Goal: Use online tool/utility

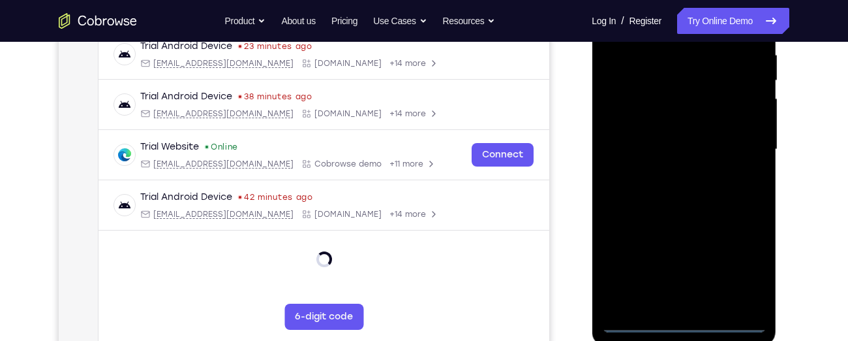
scroll to position [260, 0]
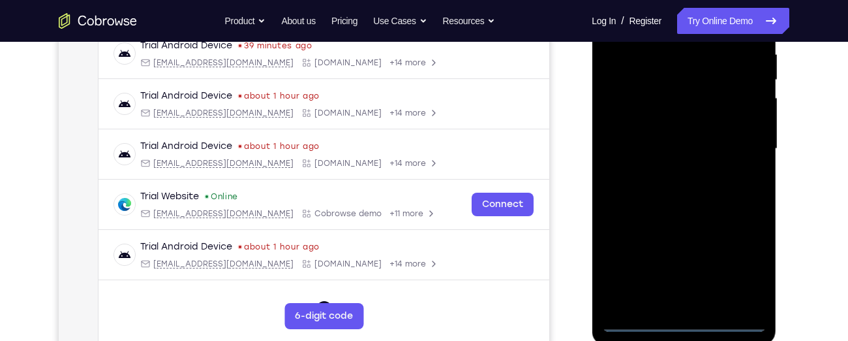
click at [681, 322] on div at bounding box center [684, 148] width 164 height 365
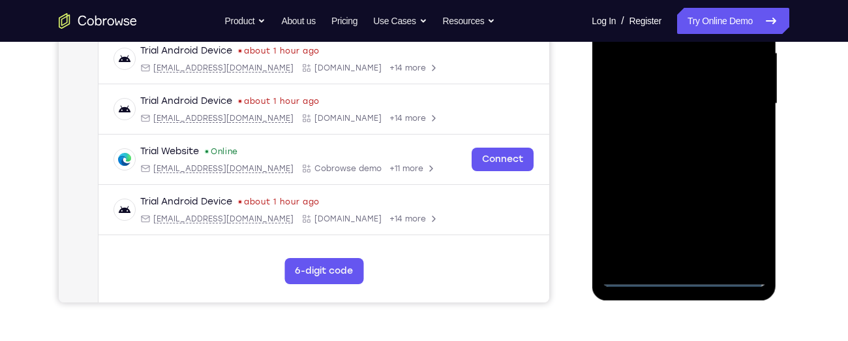
scroll to position [305, 0]
click at [737, 210] on div at bounding box center [684, 102] width 164 height 365
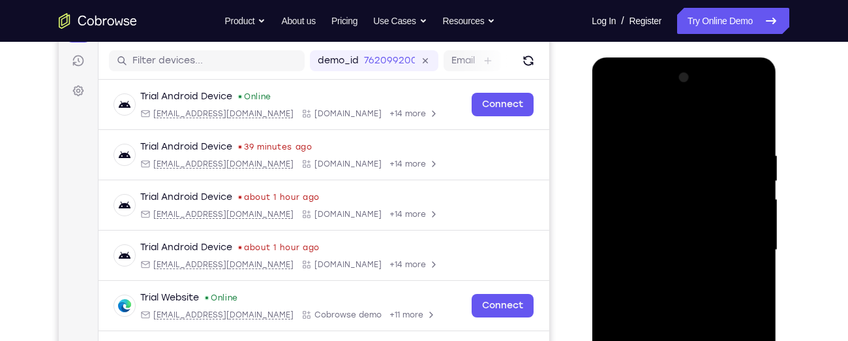
scroll to position [158, 0]
click at [615, 95] on div at bounding box center [684, 250] width 164 height 365
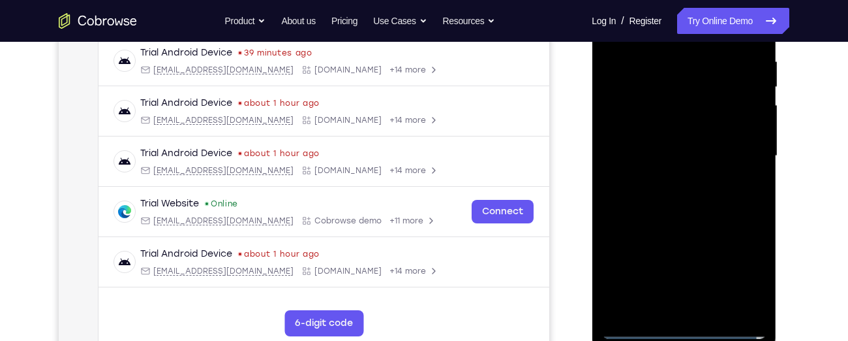
scroll to position [253, 0]
click at [741, 151] on div at bounding box center [684, 155] width 164 height 365
click at [668, 178] on div at bounding box center [684, 155] width 164 height 365
click at [660, 138] on div at bounding box center [684, 155] width 164 height 365
click at [645, 123] on div at bounding box center [684, 155] width 164 height 365
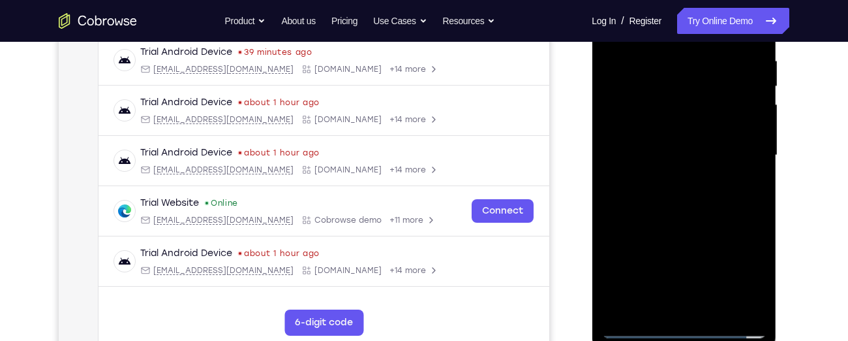
click at [743, 97] on div at bounding box center [684, 155] width 164 height 365
click at [749, 97] on div at bounding box center [684, 155] width 164 height 365
click at [694, 129] on div at bounding box center [684, 155] width 164 height 365
click at [675, 157] on div at bounding box center [684, 155] width 164 height 365
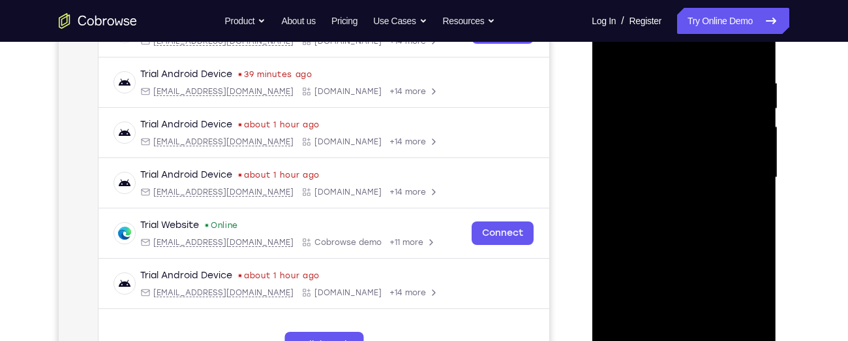
scroll to position [229, 0]
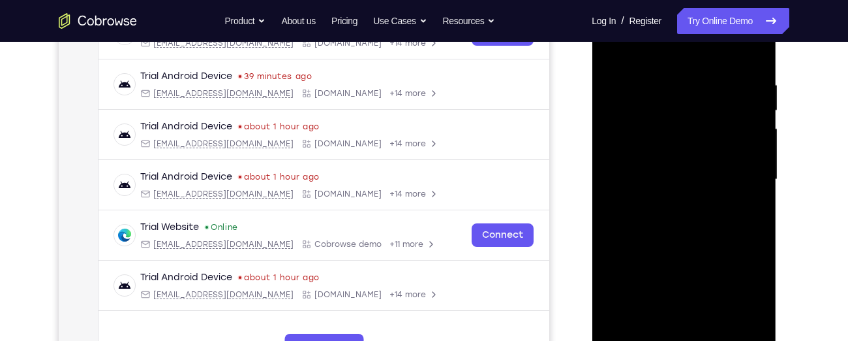
click at [696, 223] on div at bounding box center [684, 179] width 164 height 365
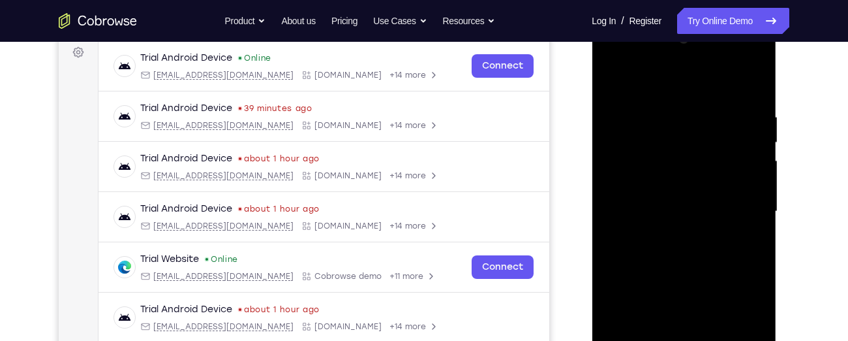
scroll to position [191, 0]
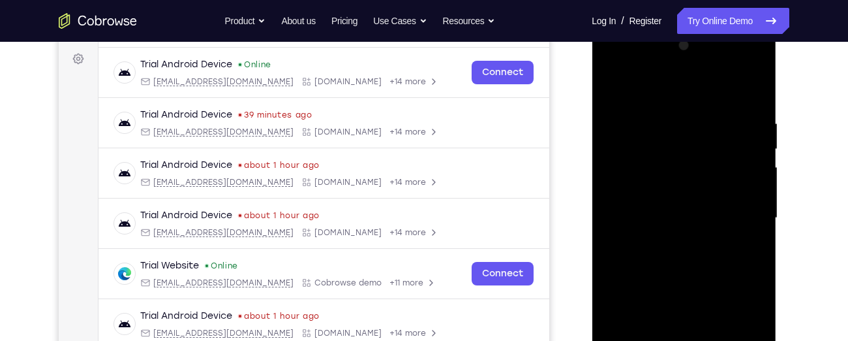
click at [661, 111] on div at bounding box center [684, 217] width 164 height 365
click at [662, 110] on div at bounding box center [684, 217] width 164 height 365
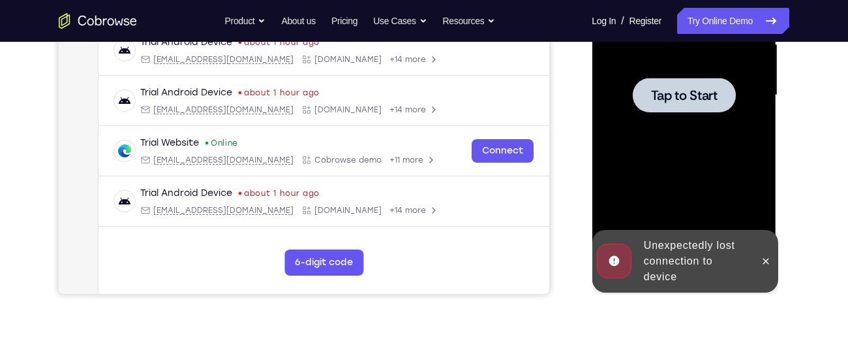
scroll to position [314, 0]
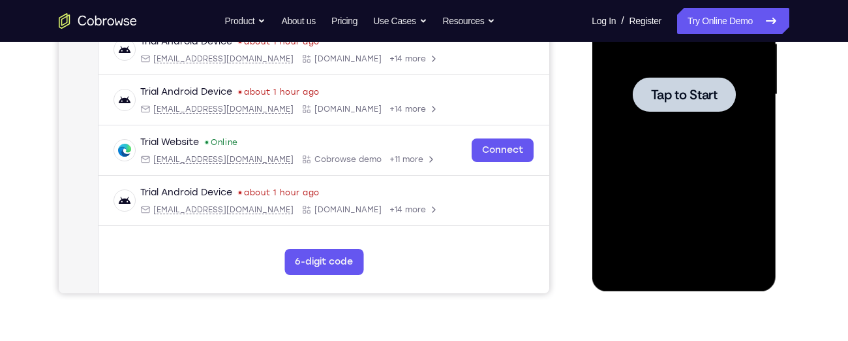
click at [608, 110] on div at bounding box center [684, 94] width 164 height 365
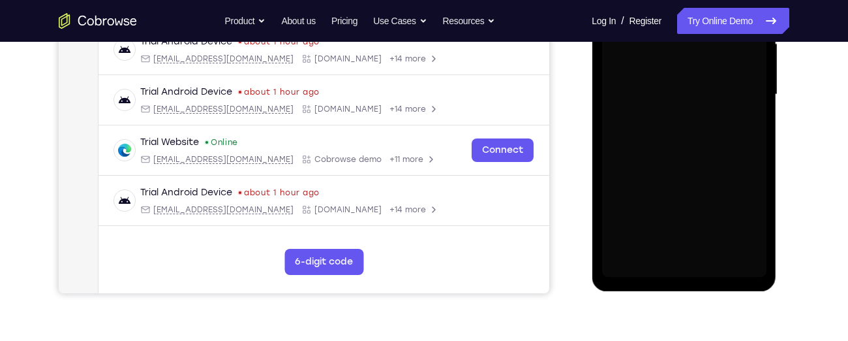
click at [608, 110] on div at bounding box center [684, 94] width 164 height 365
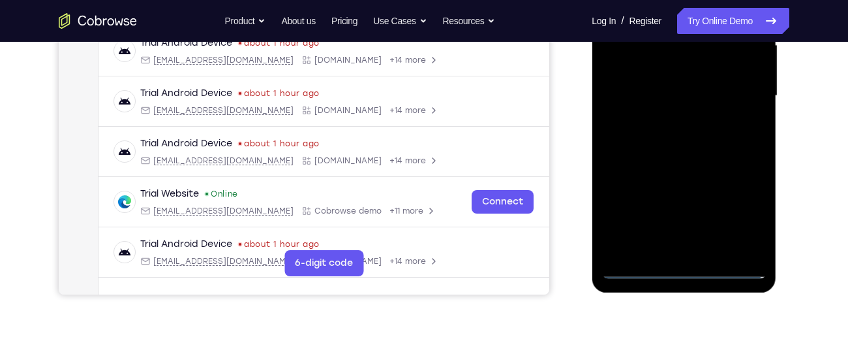
scroll to position [305, 0]
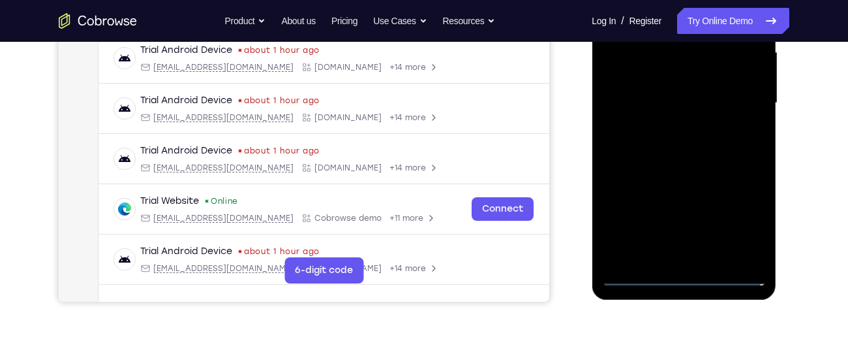
click at [651, 173] on div at bounding box center [684, 102] width 164 height 365
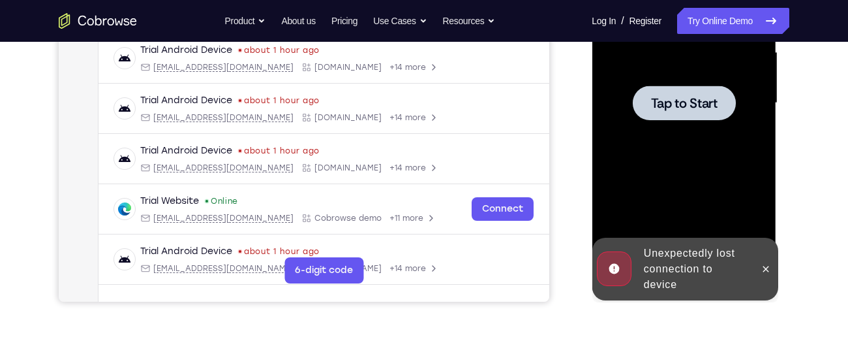
click at [692, 273] on div "Unexpectedly lost connection to device" at bounding box center [695, 268] width 114 height 57
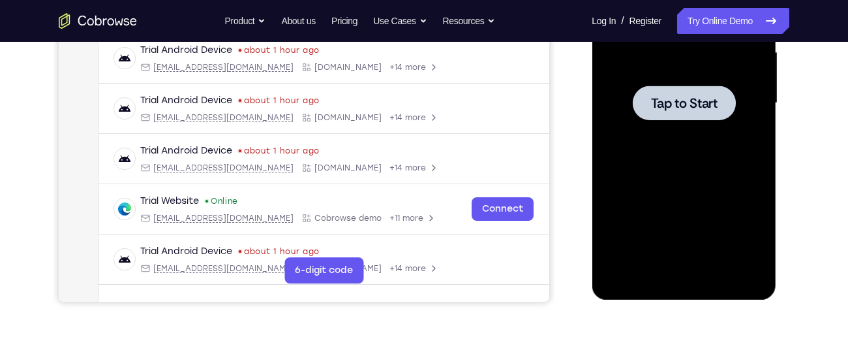
click at [651, 110] on span "Tap to Start" at bounding box center [684, 103] width 67 height 13
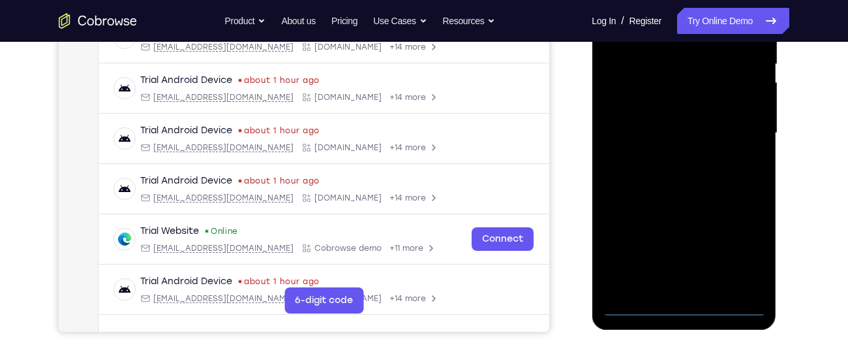
scroll to position [276, 0]
click at [685, 306] on div at bounding box center [684, 132] width 164 height 365
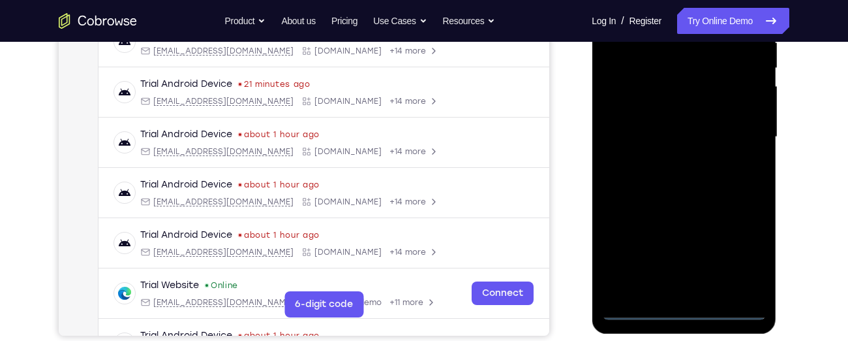
scroll to position [273, 0]
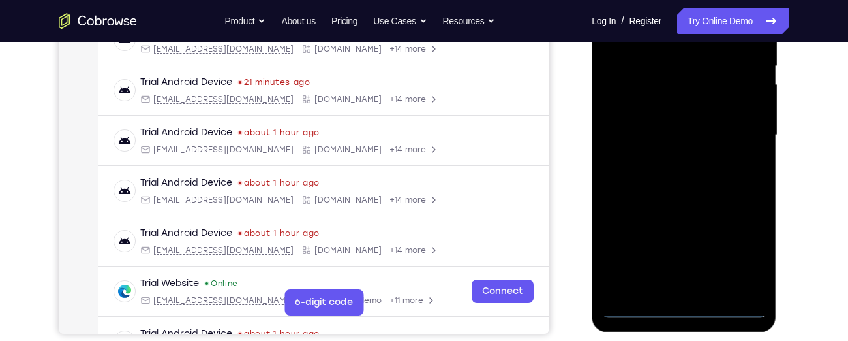
click at [733, 253] on div at bounding box center [684, 134] width 164 height 365
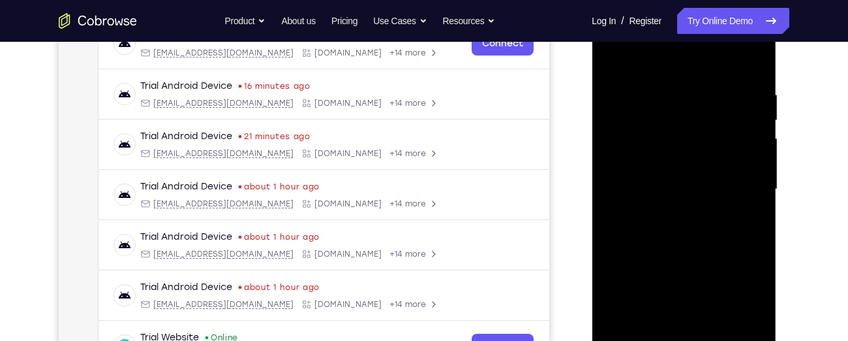
scroll to position [183, 0]
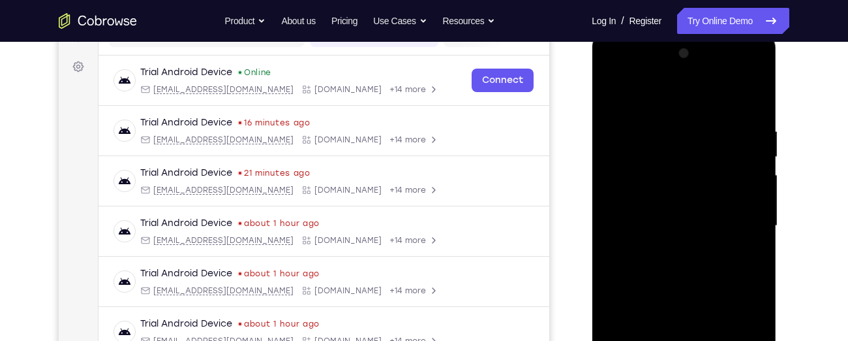
click at [613, 70] on div at bounding box center [684, 225] width 164 height 365
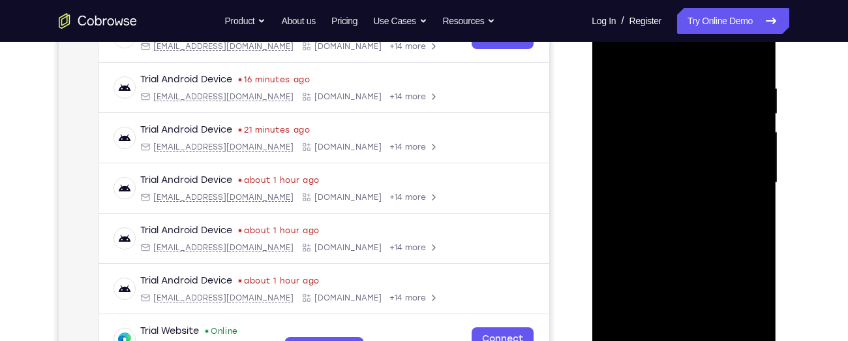
scroll to position [226, 0]
click at [739, 179] on div at bounding box center [684, 181] width 164 height 365
click at [671, 205] on div at bounding box center [684, 181] width 164 height 365
click at [675, 171] on div at bounding box center [684, 181] width 164 height 365
click at [667, 157] on div at bounding box center [684, 181] width 164 height 365
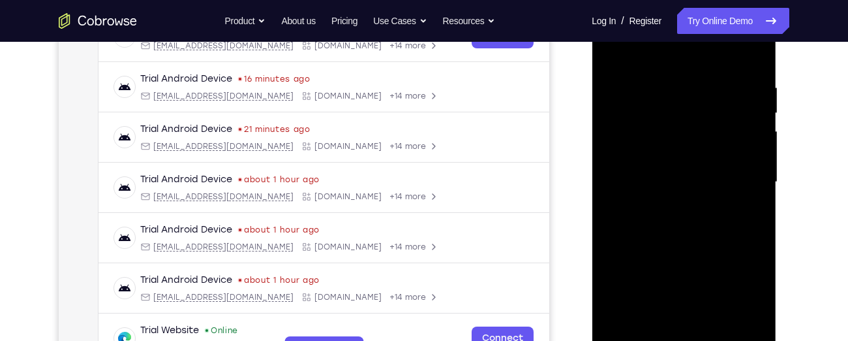
click at [669, 180] on div at bounding box center [684, 181] width 164 height 365
click at [693, 83] on div at bounding box center [684, 181] width 164 height 365
click at [686, 240] on div at bounding box center [684, 181] width 164 height 365
click at [670, 82] on div at bounding box center [684, 181] width 164 height 365
click at [754, 175] on div at bounding box center [684, 181] width 164 height 365
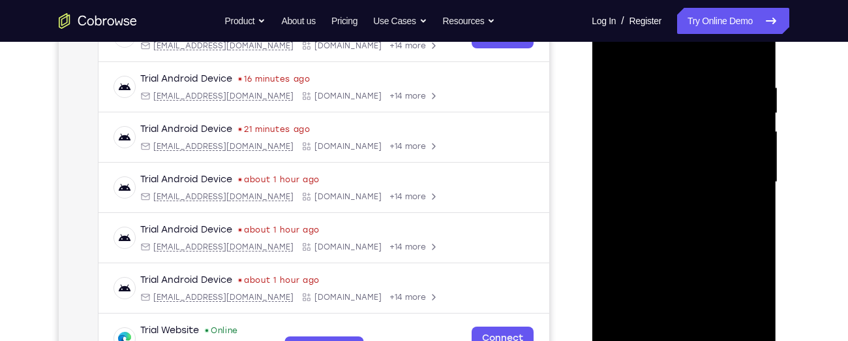
click at [742, 52] on div at bounding box center [684, 181] width 164 height 365
click at [753, 163] on div at bounding box center [684, 181] width 164 height 365
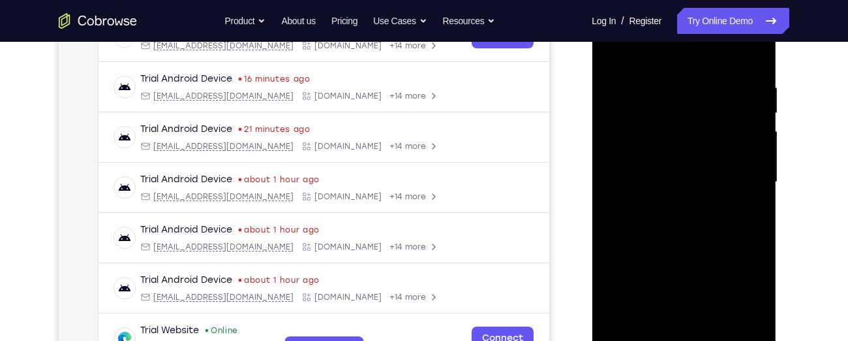
click at [753, 163] on div at bounding box center [684, 181] width 164 height 365
click at [752, 152] on div at bounding box center [684, 181] width 164 height 365
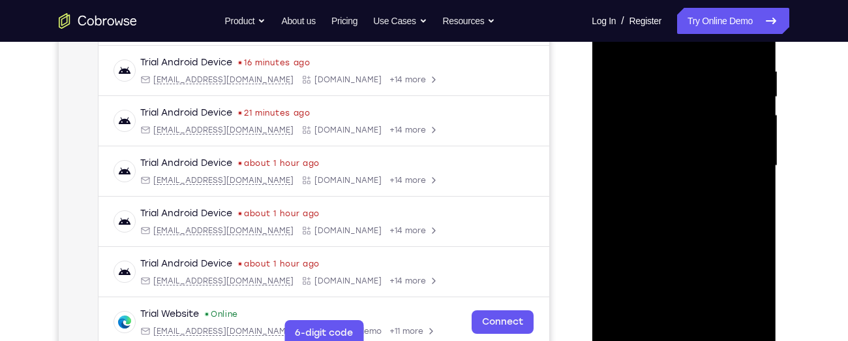
scroll to position [243, 0]
click at [752, 152] on div at bounding box center [684, 164] width 164 height 365
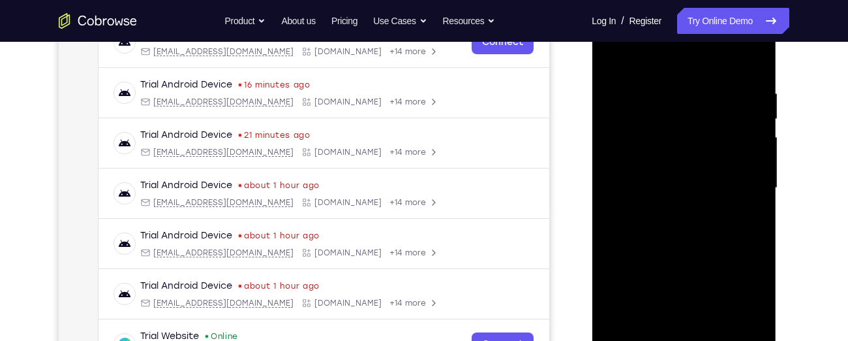
scroll to position [222, 0]
click at [752, 152] on div at bounding box center [684, 186] width 164 height 365
click at [746, 202] on div at bounding box center [684, 186] width 164 height 365
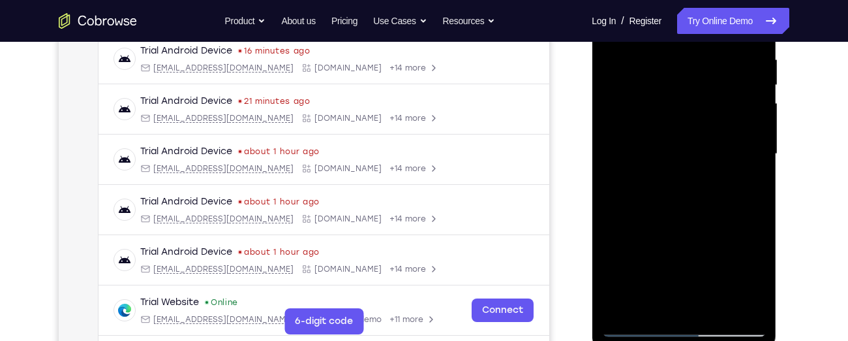
scroll to position [256, 0]
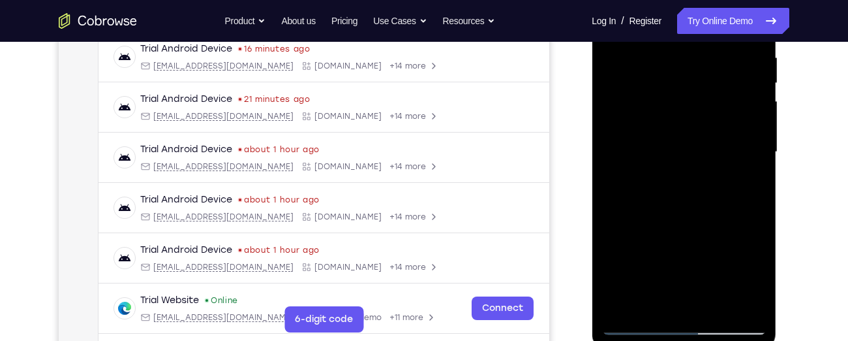
click at [740, 148] on div at bounding box center [684, 151] width 164 height 365
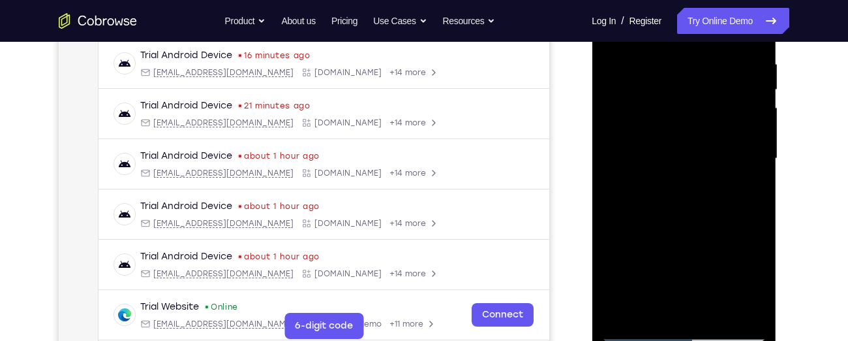
scroll to position [243, 0]
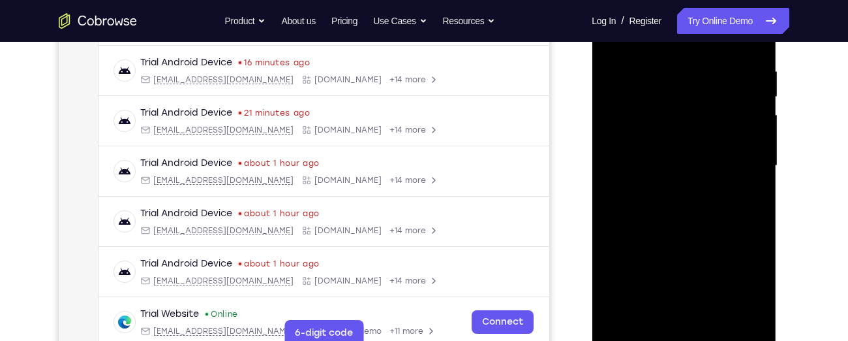
click at [730, 140] on div at bounding box center [684, 165] width 164 height 365
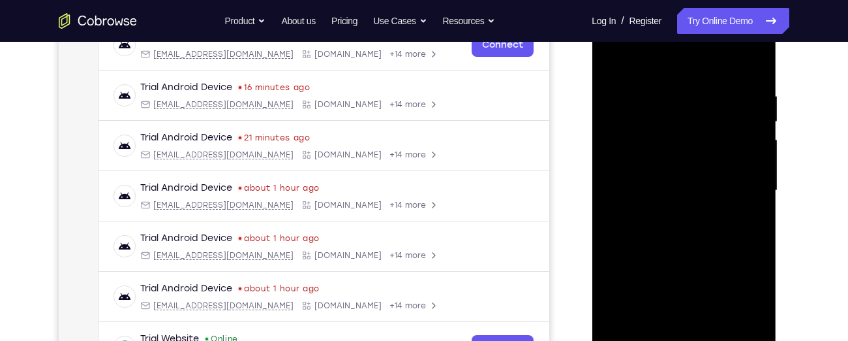
scroll to position [219, 0]
click at [745, 156] on div at bounding box center [684, 189] width 164 height 365
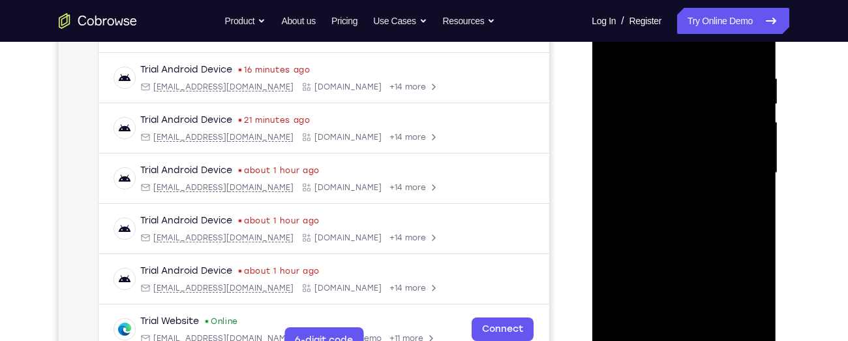
scroll to position [235, 0]
click at [749, 161] on div at bounding box center [684, 173] width 164 height 365
click at [751, 153] on div at bounding box center [684, 173] width 164 height 365
click at [749, 144] on div at bounding box center [684, 173] width 164 height 365
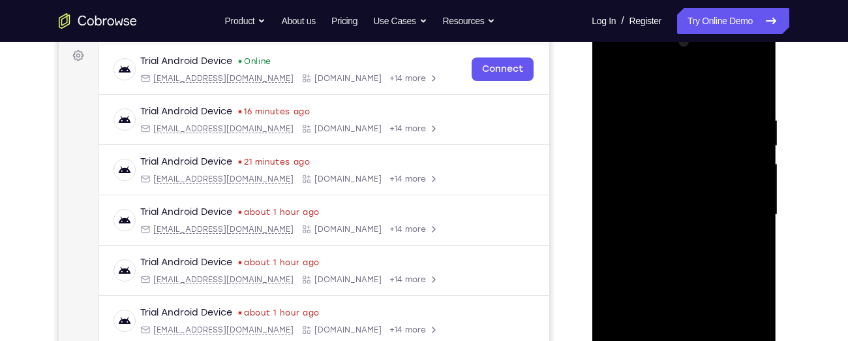
scroll to position [255, 0]
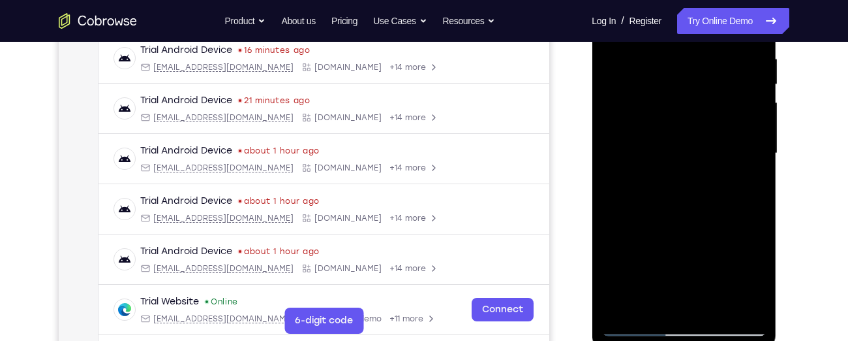
click at [749, 144] on div at bounding box center [684, 153] width 164 height 365
click at [749, 150] on div at bounding box center [684, 153] width 164 height 365
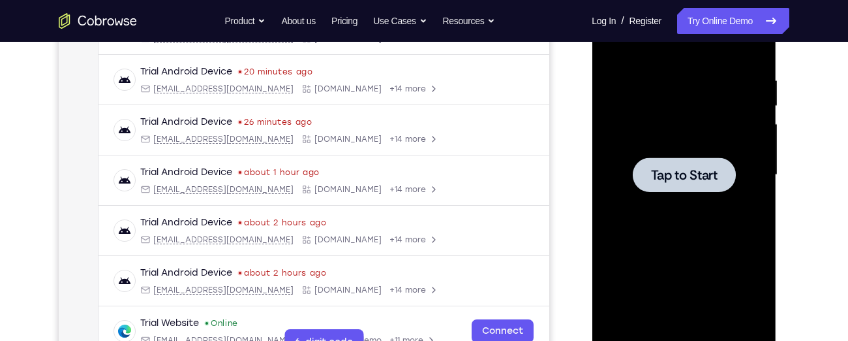
click at [724, 170] on div at bounding box center [683, 174] width 103 height 35
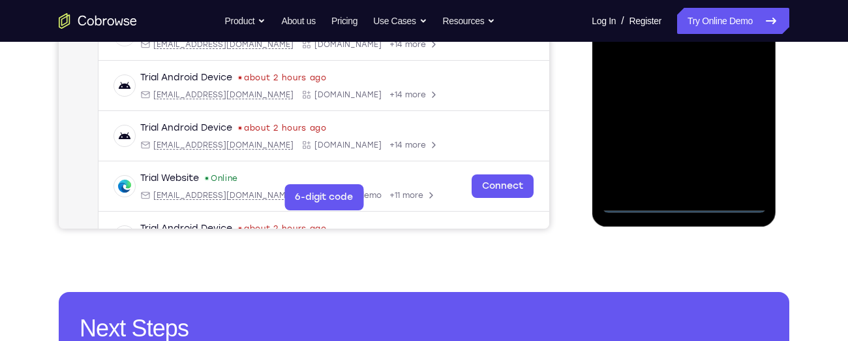
scroll to position [380, 0]
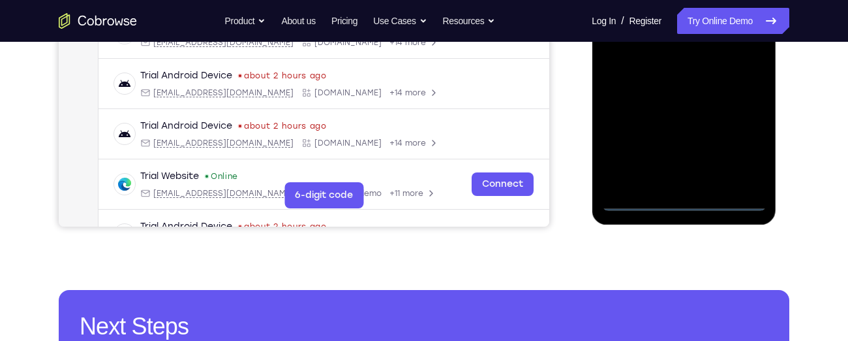
click at [684, 199] on div at bounding box center [684, 27] width 164 height 365
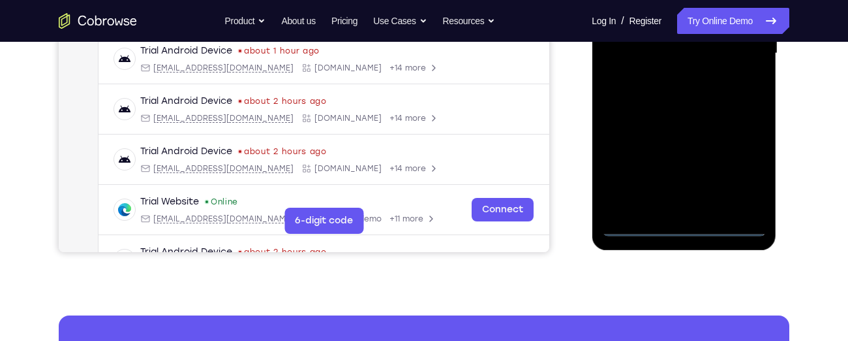
scroll to position [347, 0]
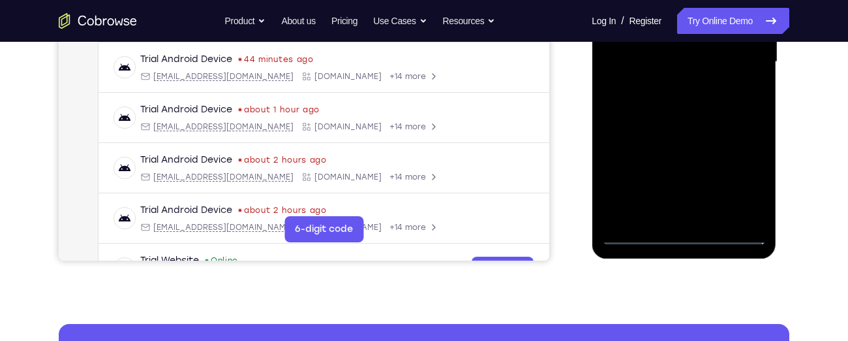
click at [744, 176] on div at bounding box center [684, 61] width 164 height 365
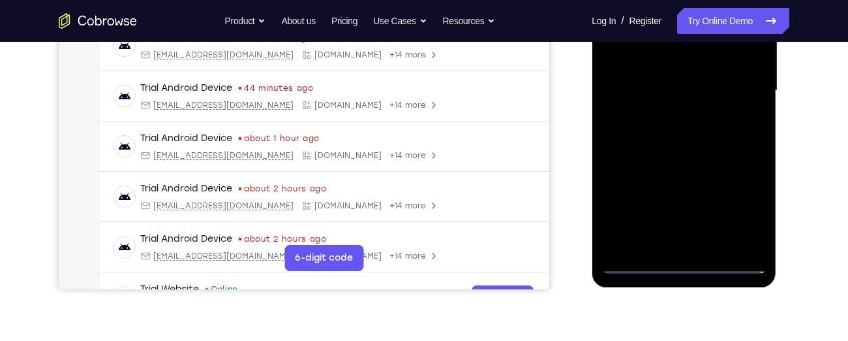
scroll to position [317, 0]
click at [742, 209] on div at bounding box center [684, 91] width 164 height 365
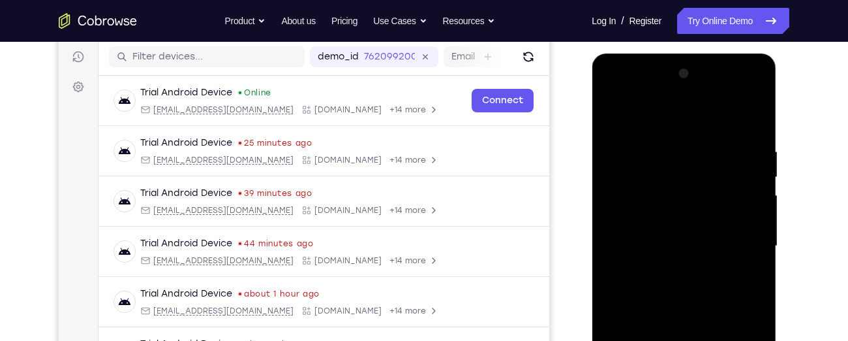
scroll to position [161, 0]
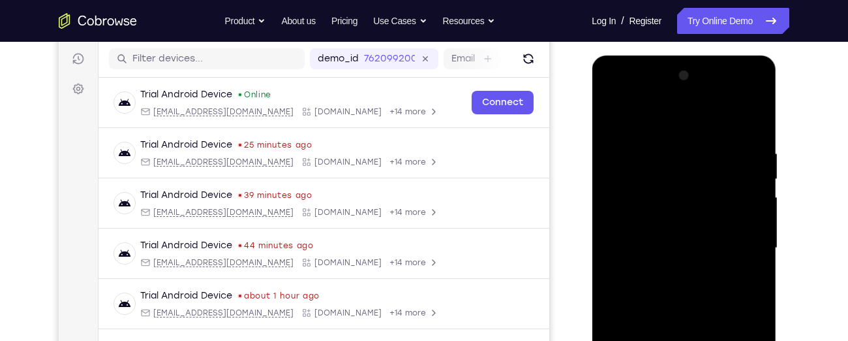
click at [611, 93] on div at bounding box center [684, 247] width 164 height 365
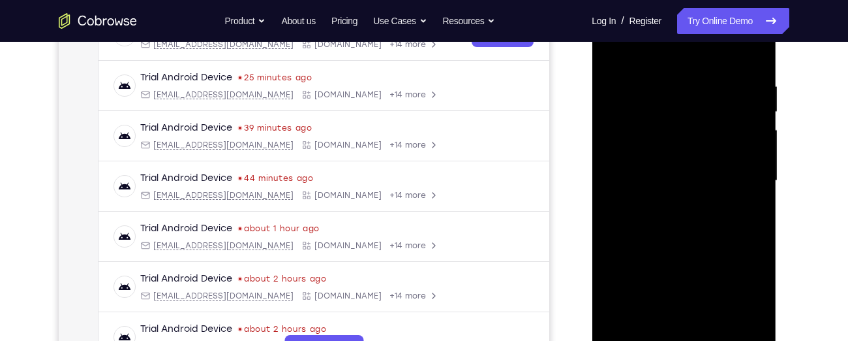
scroll to position [228, 0]
click at [737, 176] on div at bounding box center [684, 179] width 164 height 365
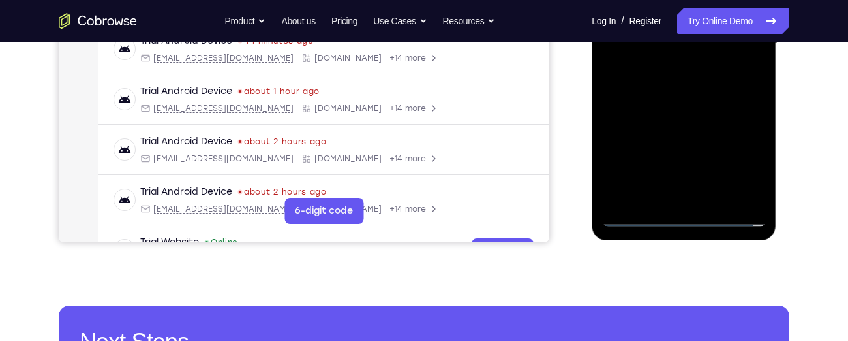
scroll to position [369, 0]
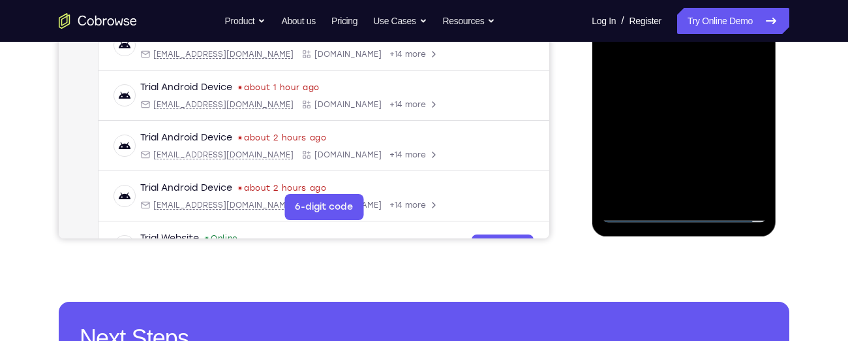
click at [695, 193] on div at bounding box center [684, 39] width 164 height 365
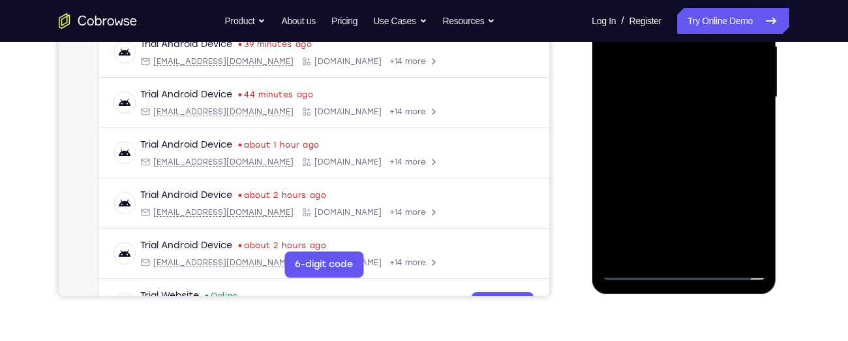
scroll to position [291, 0]
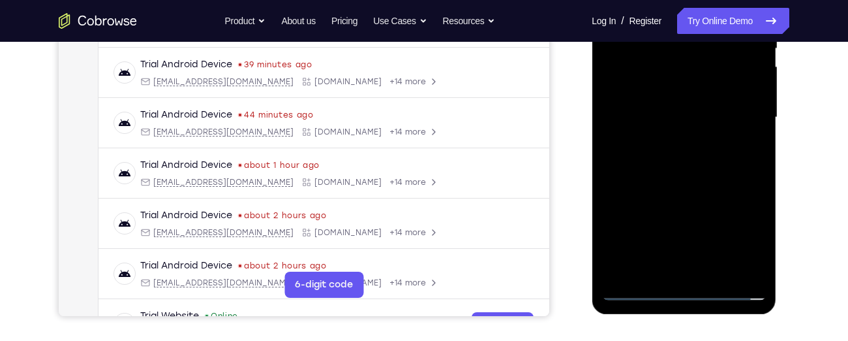
click at [680, 111] on div at bounding box center [684, 117] width 164 height 365
click at [661, 89] on div at bounding box center [684, 117] width 164 height 365
click at [667, 119] on div at bounding box center [684, 117] width 164 height 365
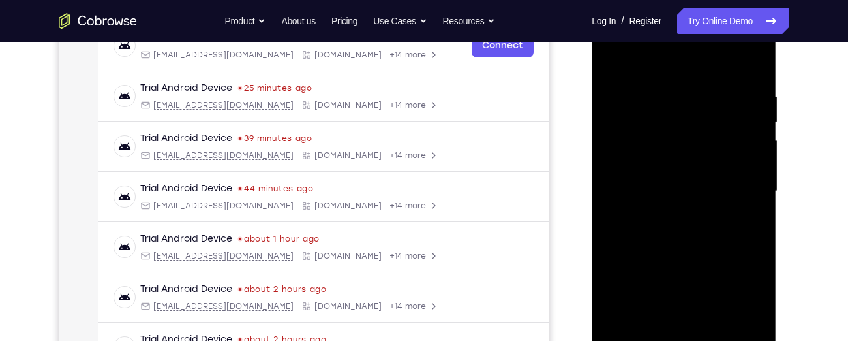
scroll to position [220, 0]
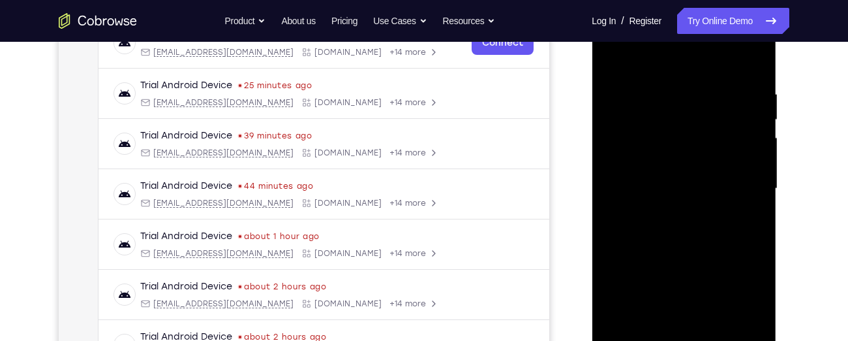
click at [682, 245] on div at bounding box center [684, 188] width 164 height 365
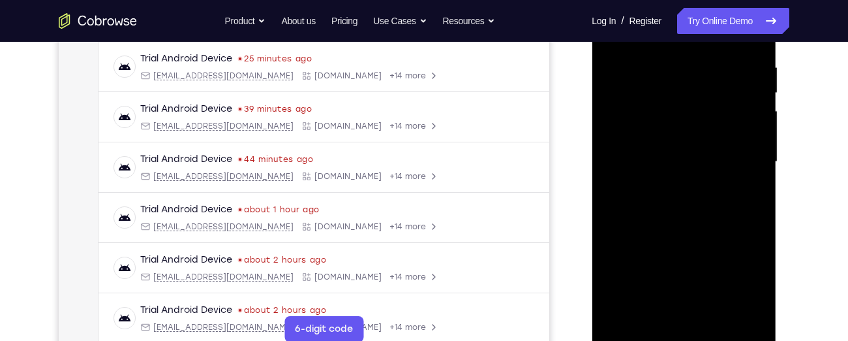
scroll to position [247, 0]
click at [704, 55] on div at bounding box center [684, 160] width 164 height 365
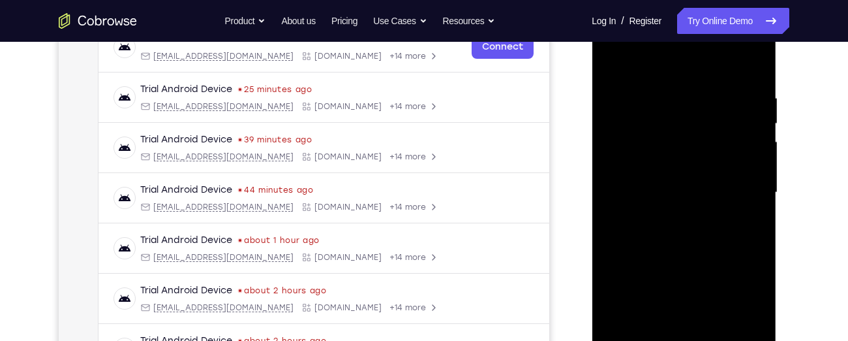
scroll to position [210, 0]
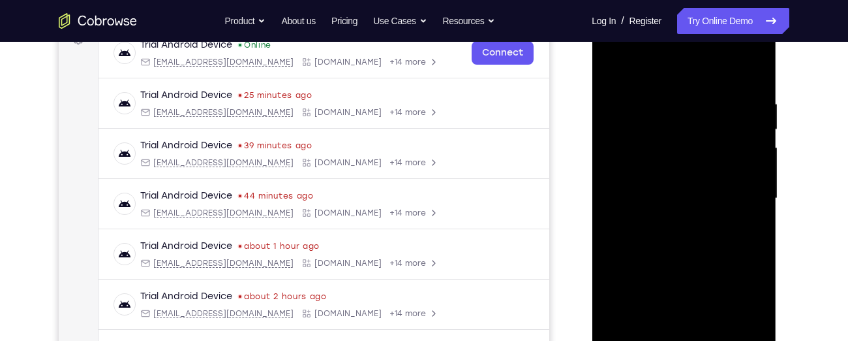
click at [737, 72] on div at bounding box center [684, 198] width 164 height 365
click at [747, 166] on div at bounding box center [684, 198] width 164 height 365
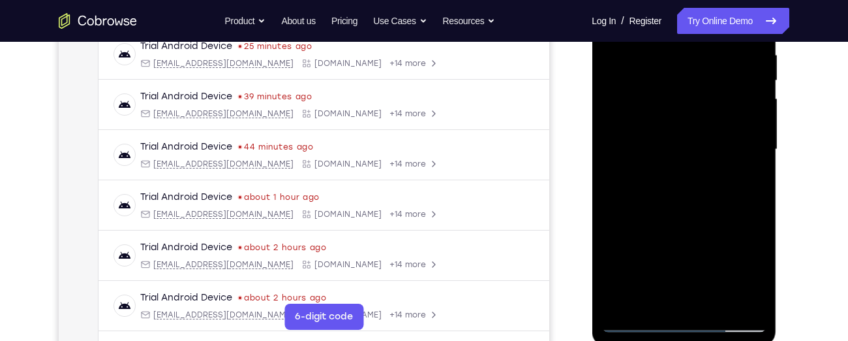
scroll to position [262, 0]
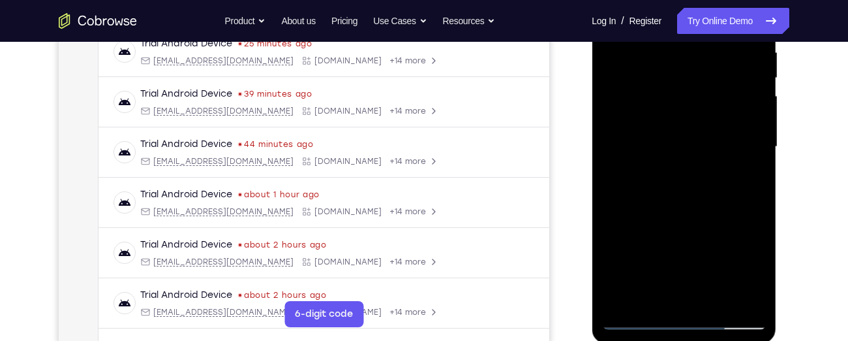
click at [745, 164] on div at bounding box center [684, 146] width 164 height 365
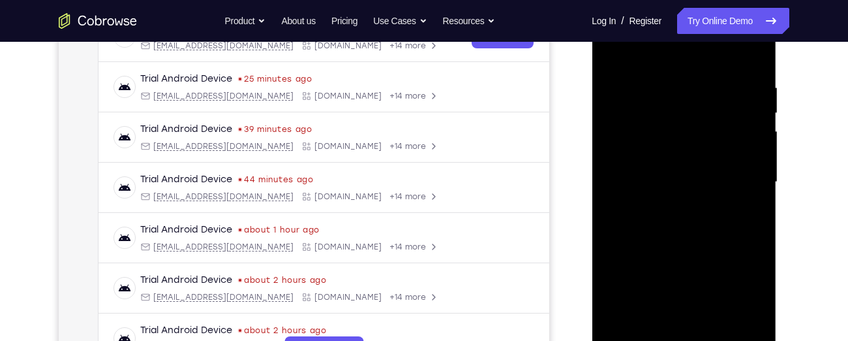
scroll to position [227, 0]
click at [745, 131] on div at bounding box center [684, 181] width 164 height 365
click at [758, 137] on div at bounding box center [684, 181] width 164 height 365
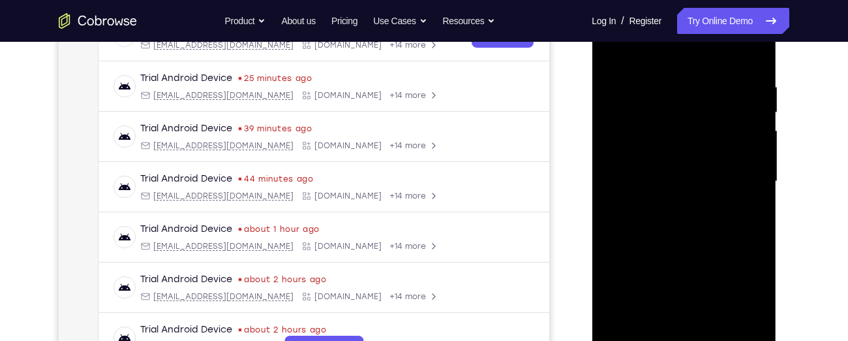
click at [758, 143] on div at bounding box center [684, 181] width 164 height 365
click at [749, 208] on div at bounding box center [684, 181] width 164 height 365
click at [747, 79] on div at bounding box center [684, 181] width 164 height 365
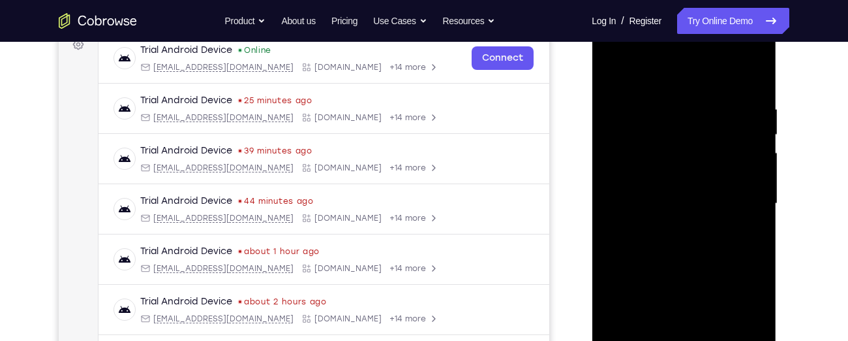
scroll to position [204, 0]
click at [748, 135] on div at bounding box center [684, 204] width 164 height 365
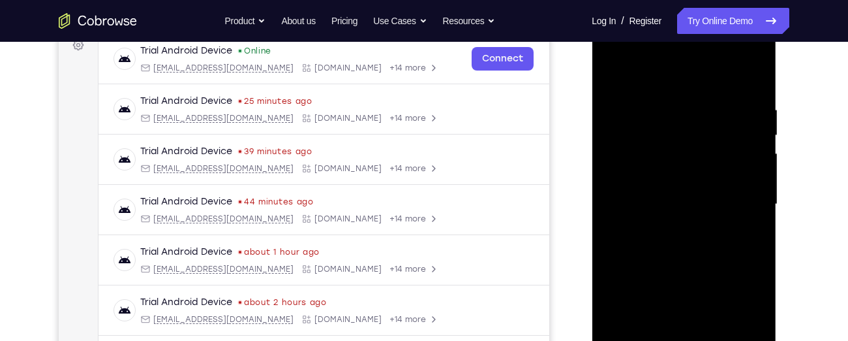
click at [747, 137] on div at bounding box center [684, 204] width 164 height 365
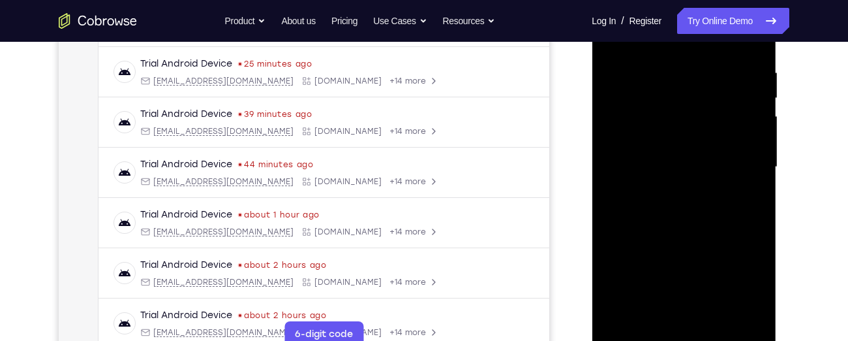
scroll to position [243, 0]
click at [635, 109] on div at bounding box center [684, 165] width 164 height 365
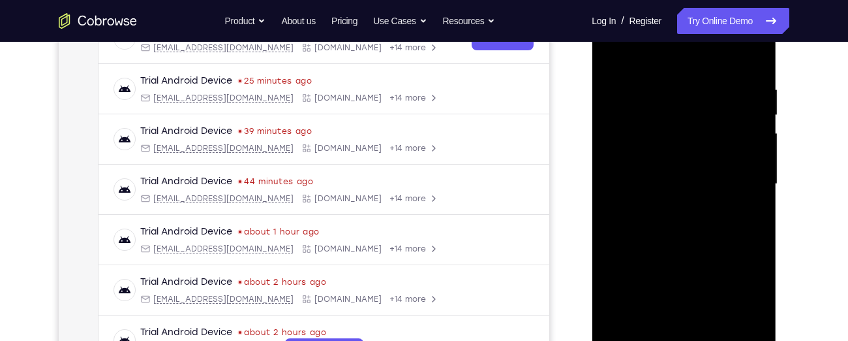
scroll to position [224, 0]
click at [752, 135] on div at bounding box center [684, 184] width 164 height 365
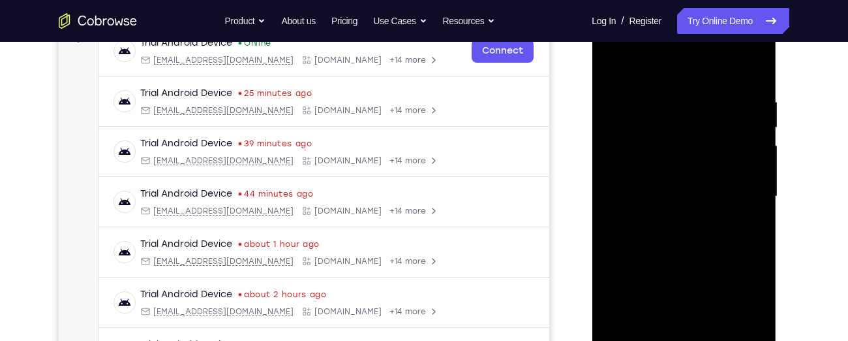
scroll to position [213, 0]
click at [754, 131] on div at bounding box center [684, 195] width 164 height 365
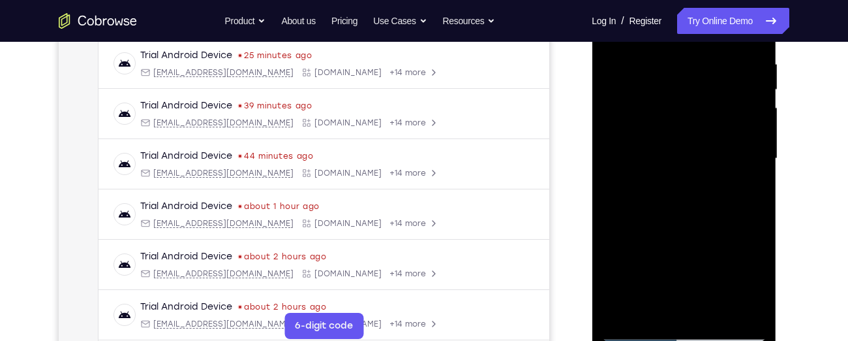
scroll to position [251, 0]
click at [751, 149] on div at bounding box center [684, 157] width 164 height 365
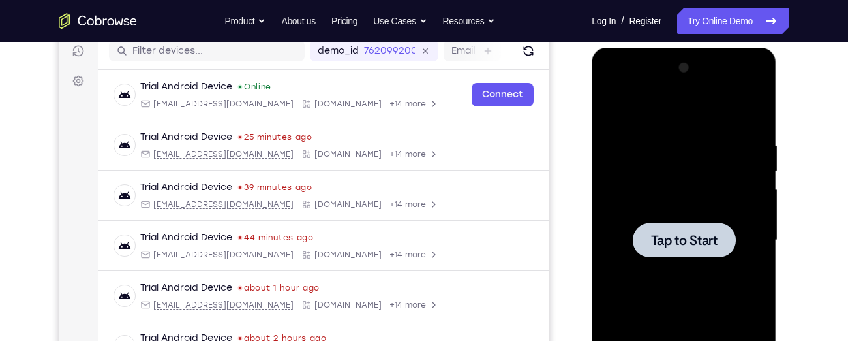
scroll to position [168, 0]
